Goal: Information Seeking & Learning: Understand process/instructions

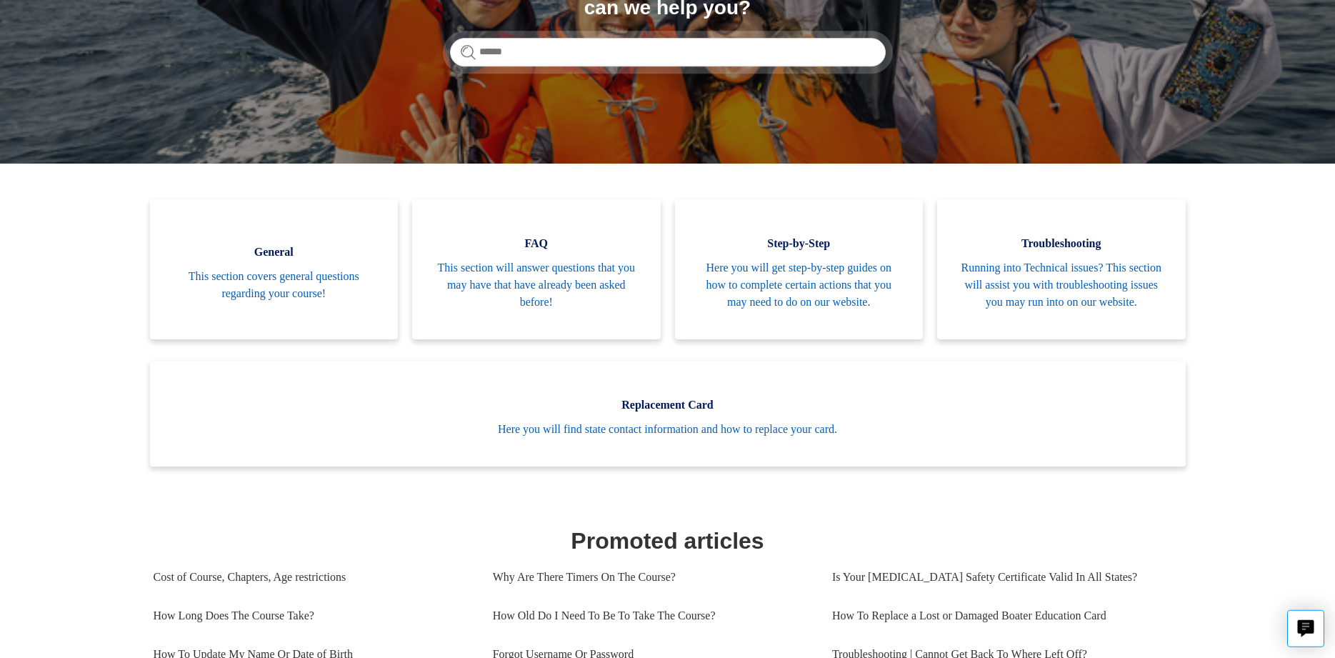
scroll to position [397, 0]
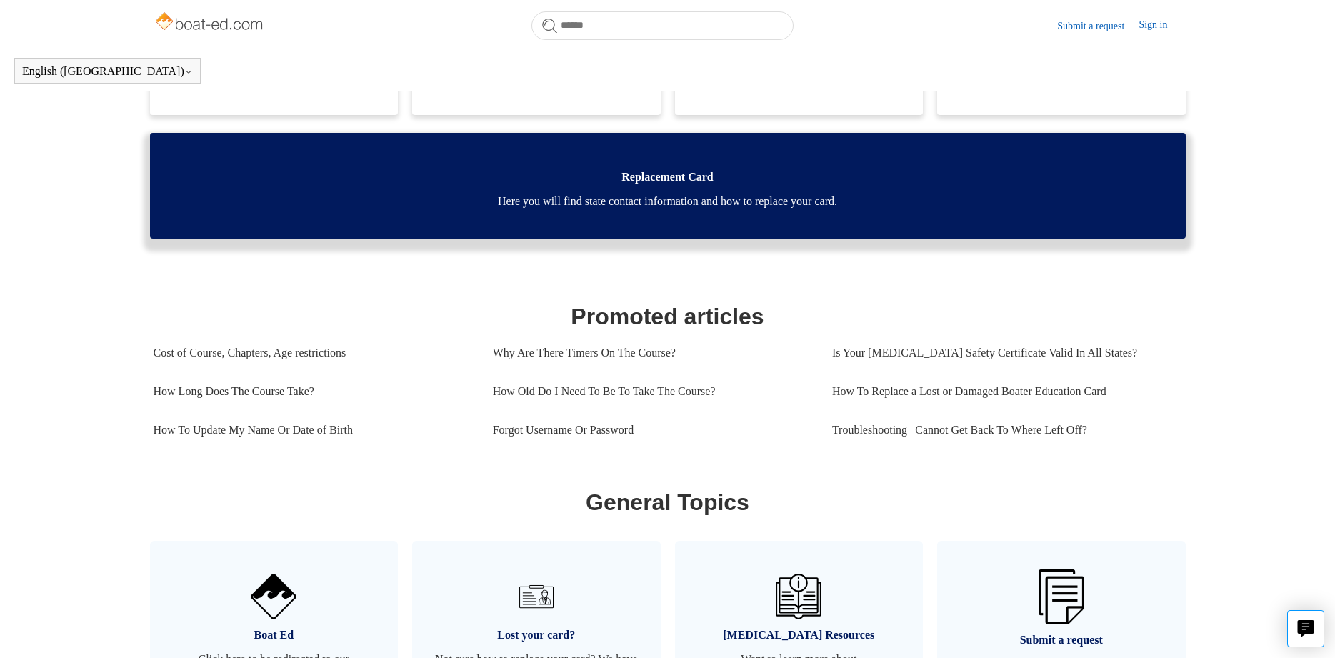
click at [649, 210] on span "Here you will find state contact information and how to replace your card." at bounding box center [667, 201] width 993 height 17
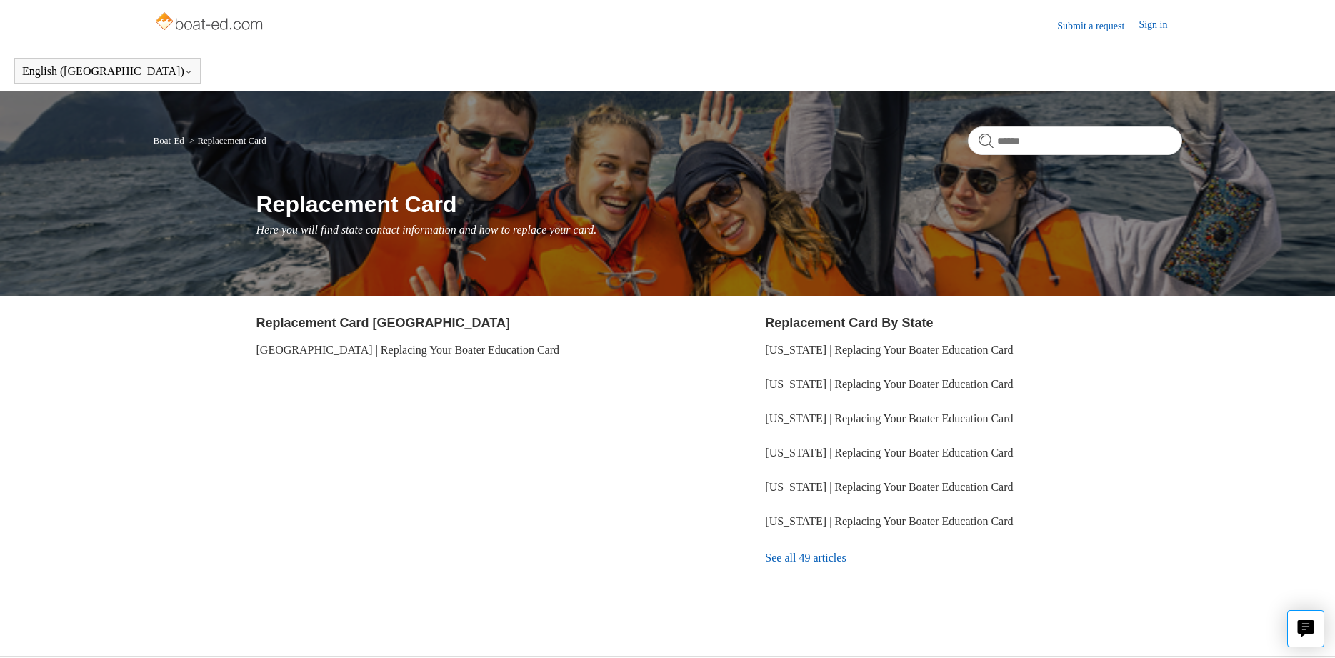
click at [830, 556] on link "See all 49 articles" at bounding box center [973, 557] width 416 height 39
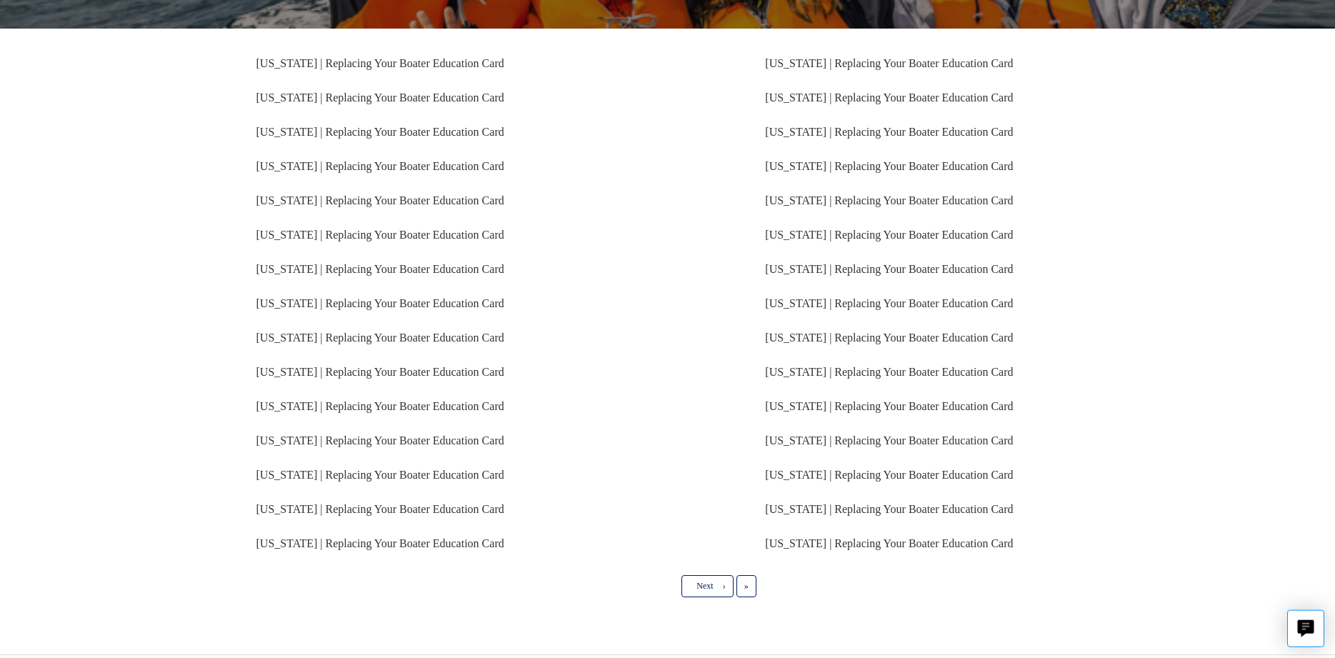
scroll to position [272, 0]
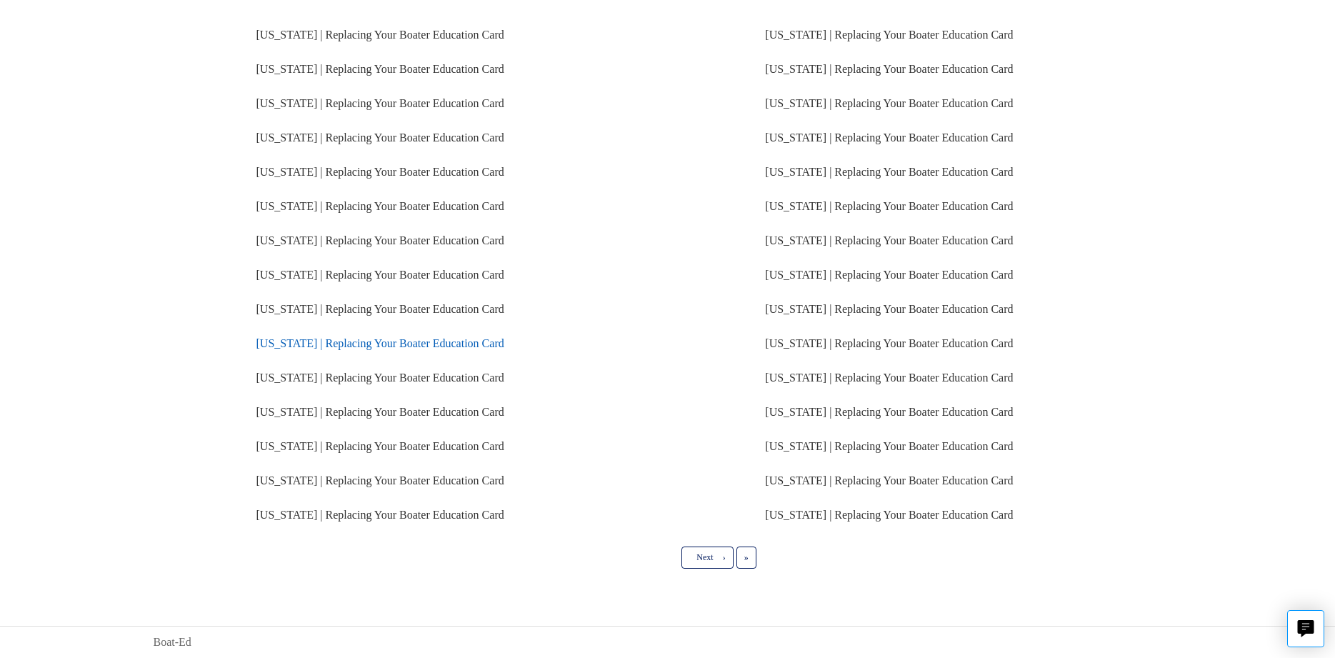
click at [423, 343] on link "New York | Replacing Your Boater Education Card" at bounding box center [380, 343] width 248 height 12
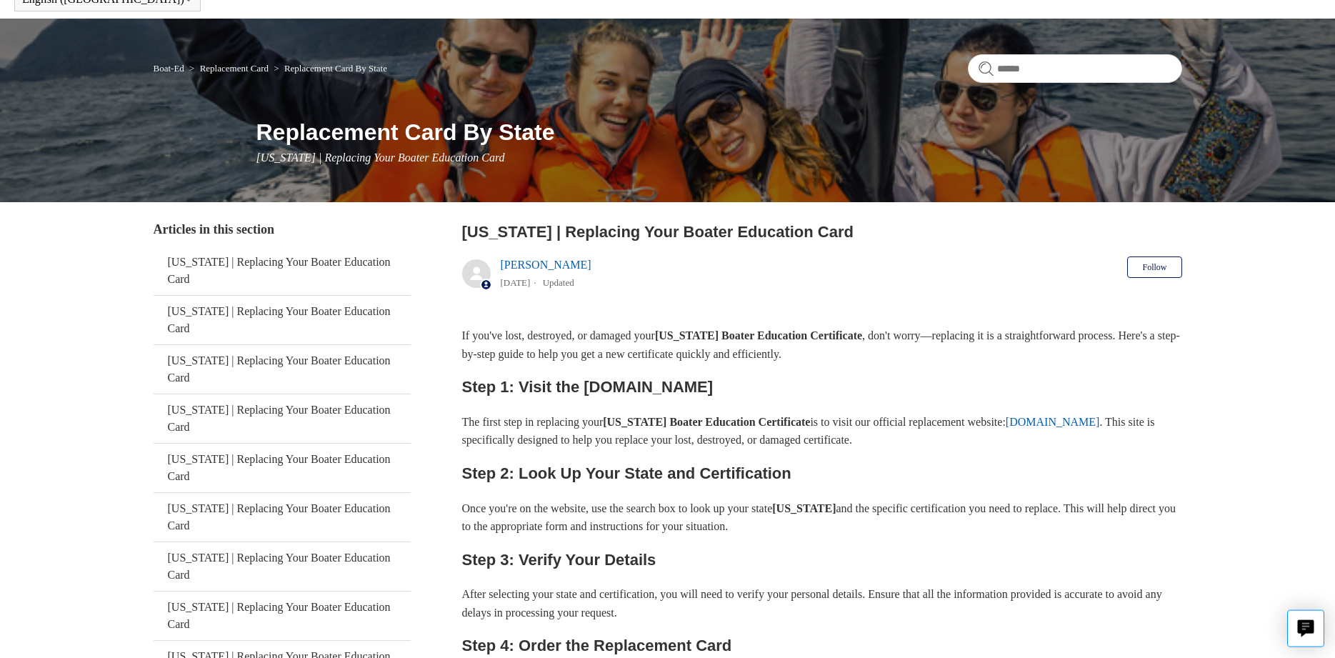
scroll to position [73, 0]
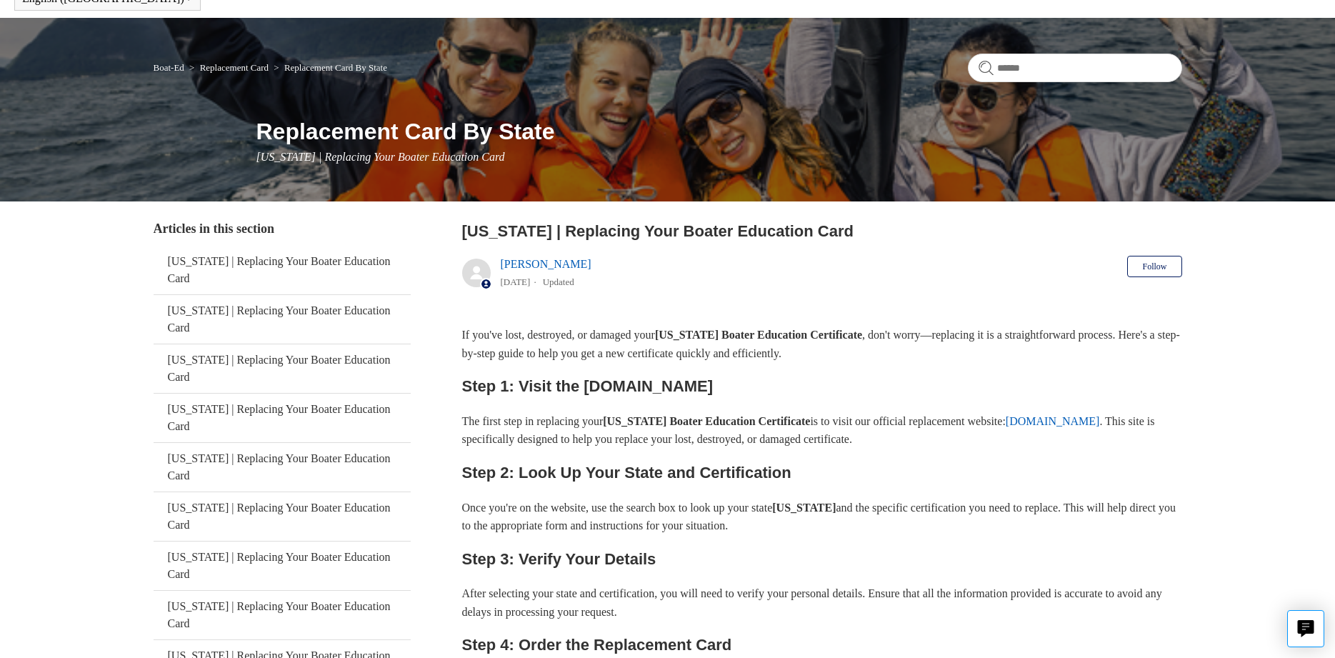
click at [558, 343] on p "If you've lost, destroyed, or damaged your [US_STATE] Boater Education Certific…" at bounding box center [822, 344] width 720 height 36
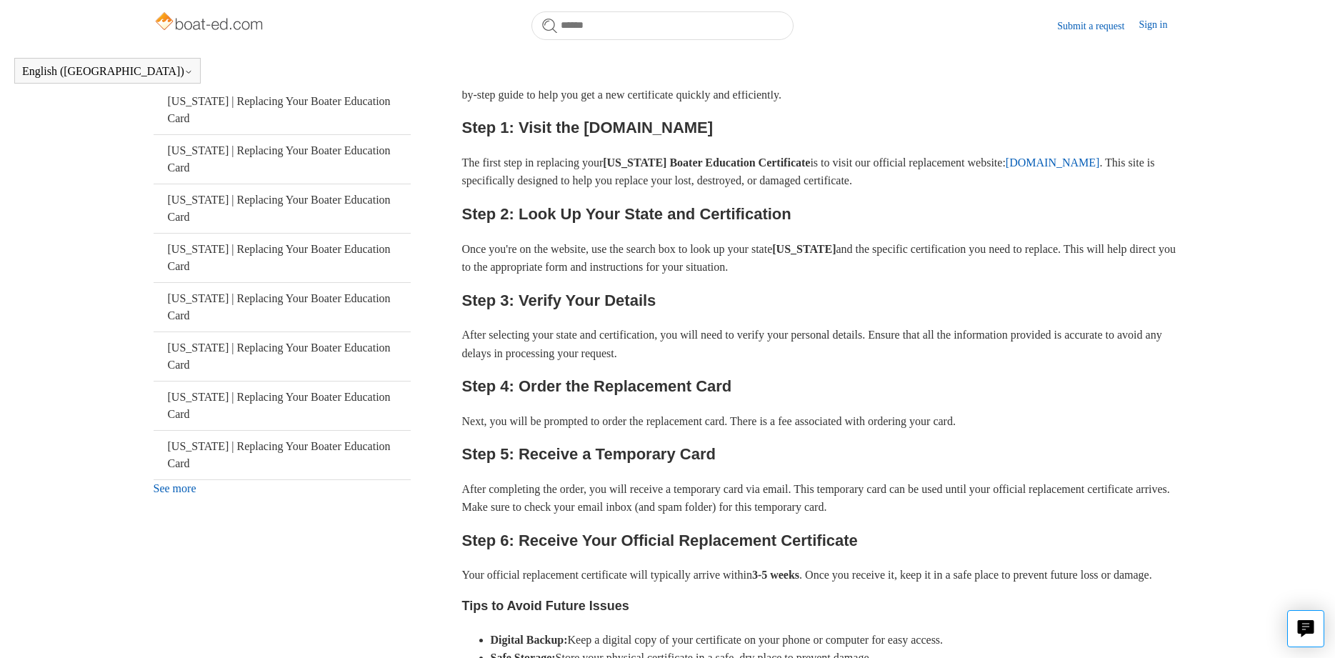
scroll to position [251, 0]
